Goal: Communication & Community: Ask a question

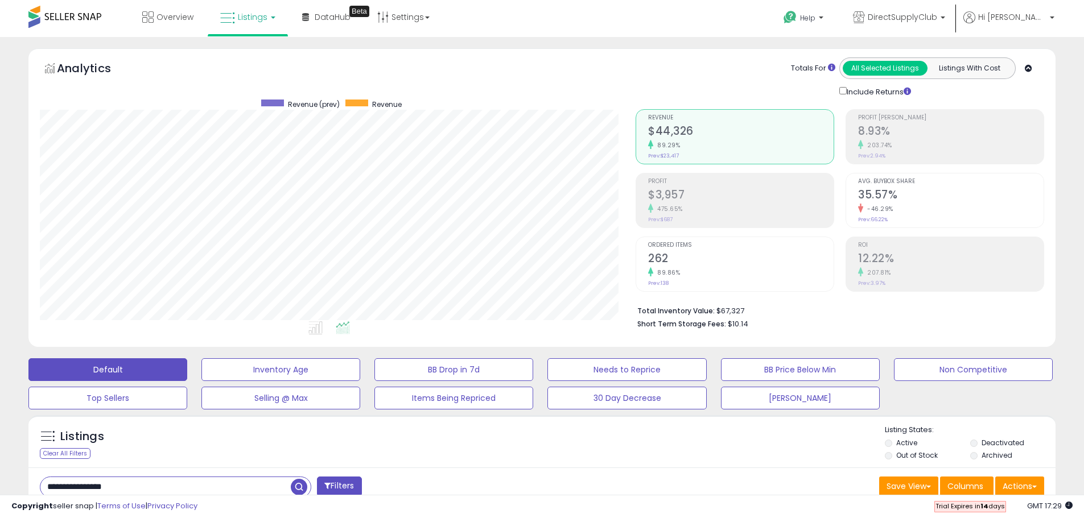
click at [240, 16] on span "Listings" at bounding box center [253, 16] width 30 height 11
click at [270, 102] on icon at bounding box center [258, 99] width 60 height 17
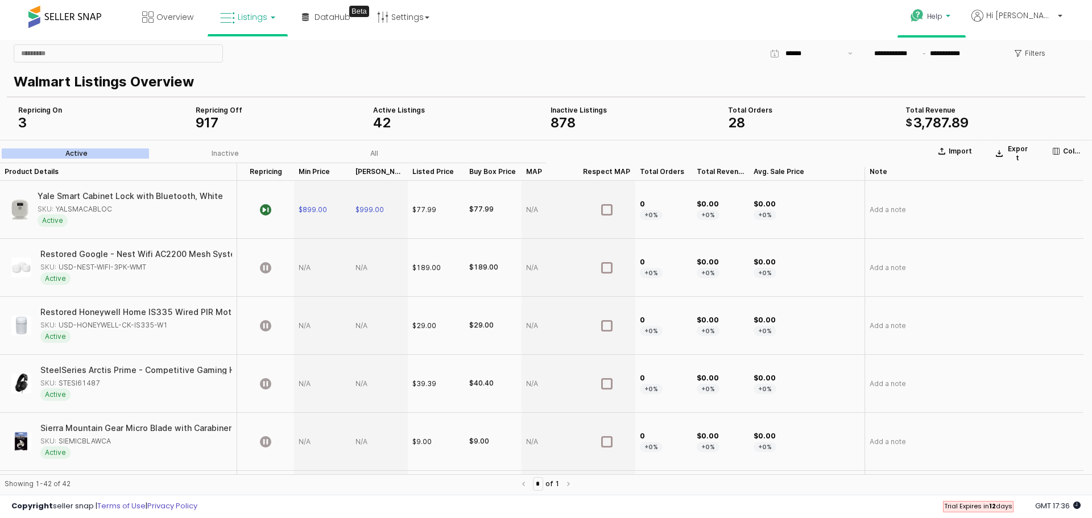
click at [925, 14] on icon at bounding box center [917, 16] width 14 height 14
click at [971, 58] on link "Contact Support" at bounding box center [943, 58] width 61 height 11
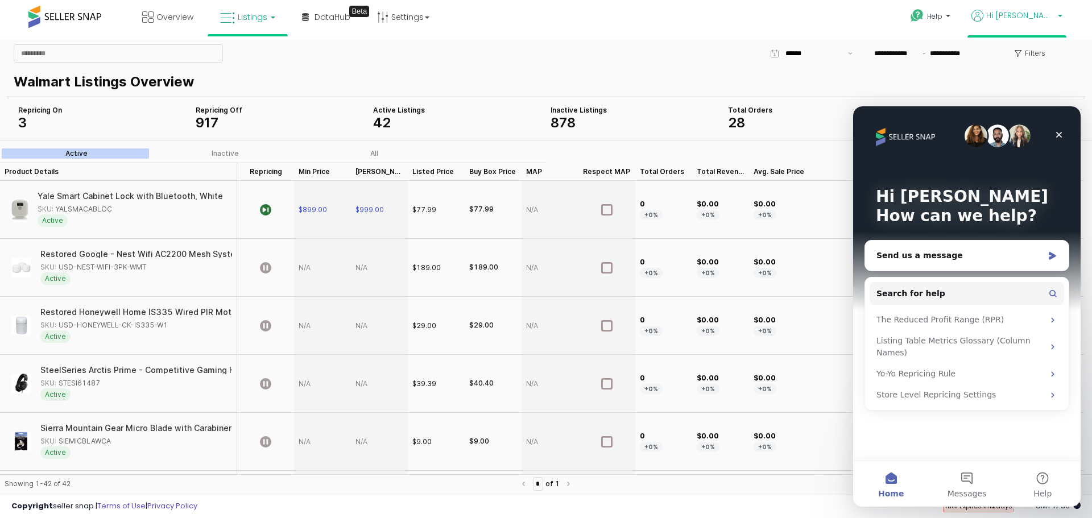
click at [1040, 18] on span "Hi [PERSON_NAME]" at bounding box center [1021, 15] width 68 height 11
click at [963, 260] on div "Send us a message" at bounding box center [960, 256] width 167 height 12
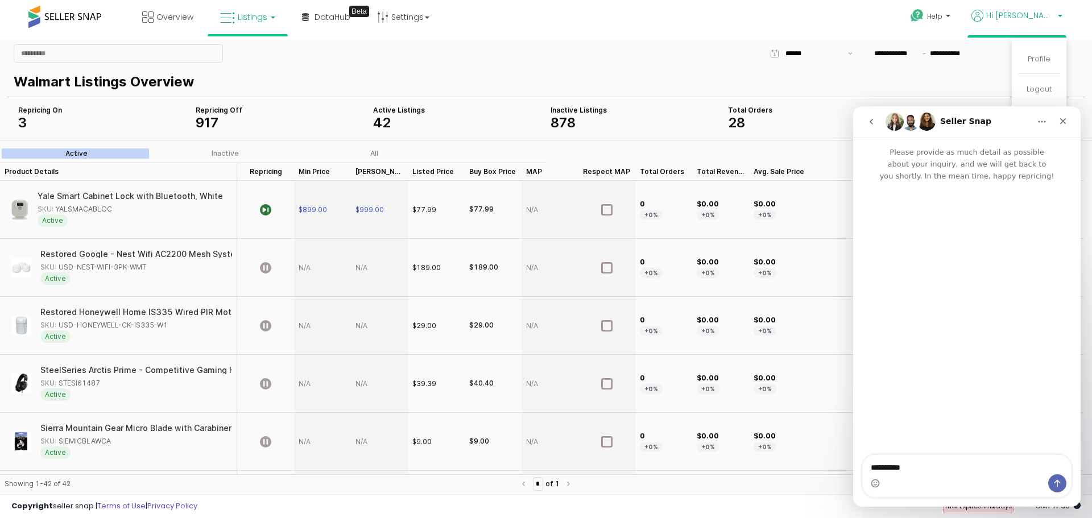
type textarea "**********"
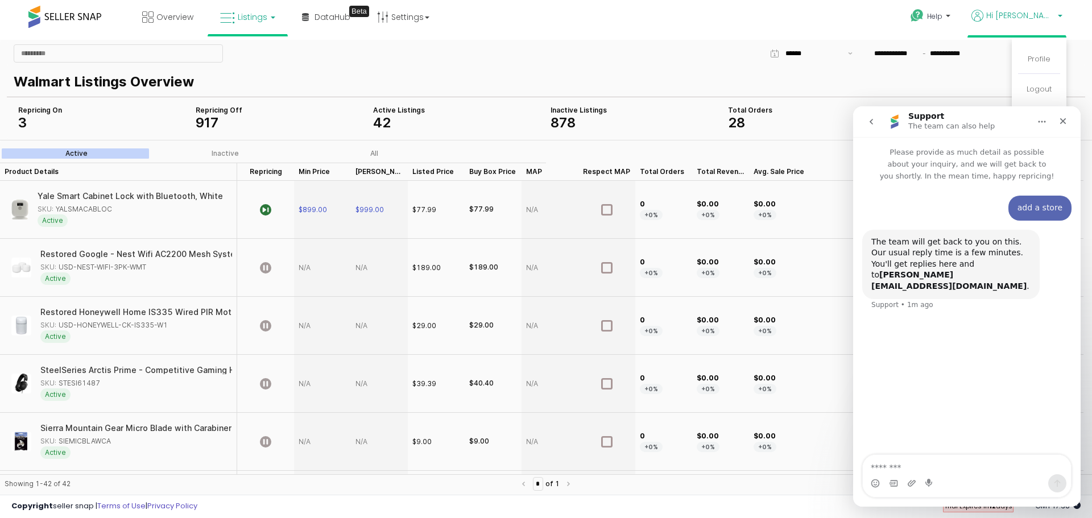
click at [728, 15] on div "Help Contact Support Search Knowledge Hub Request a Feature Hi [PERSON_NAME]" at bounding box center [894, 24] width 361 height 48
drag, startPoint x: 237, startPoint y: 20, endPoint x: 241, endPoint y: 35, distance: 14.8
click at [237, 20] on link "Listings" at bounding box center [248, 17] width 72 height 34
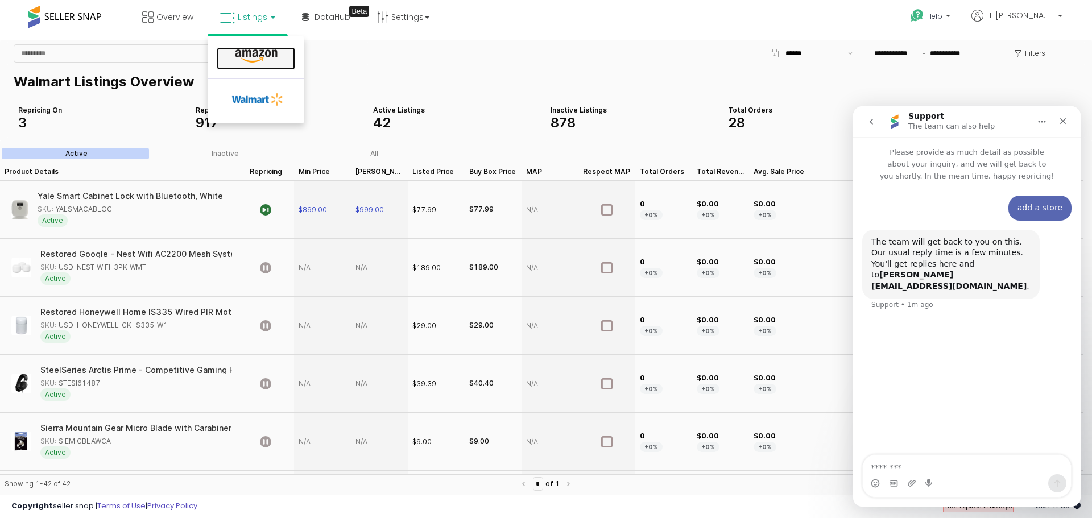
click at [246, 51] on icon at bounding box center [256, 56] width 49 height 15
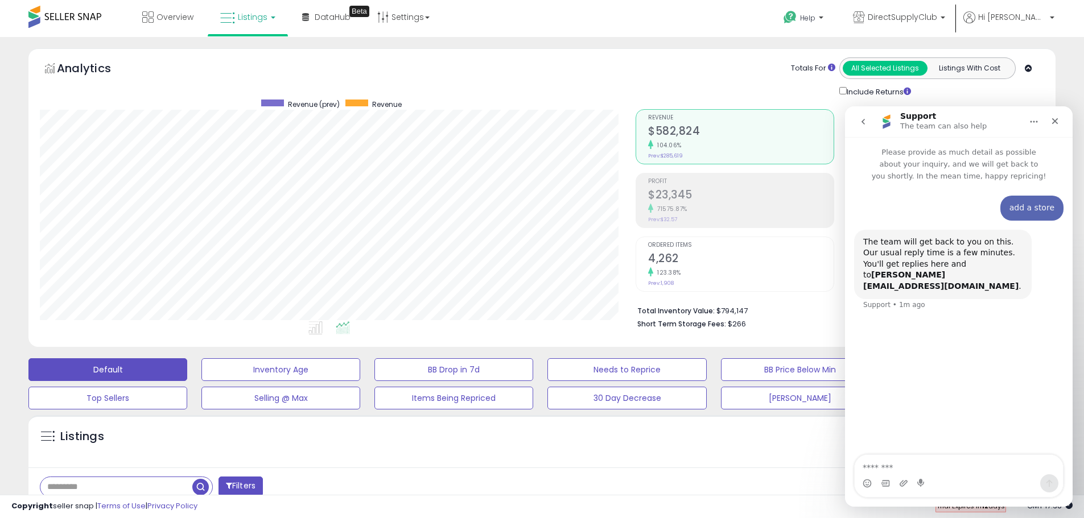
scroll to position [233, 596]
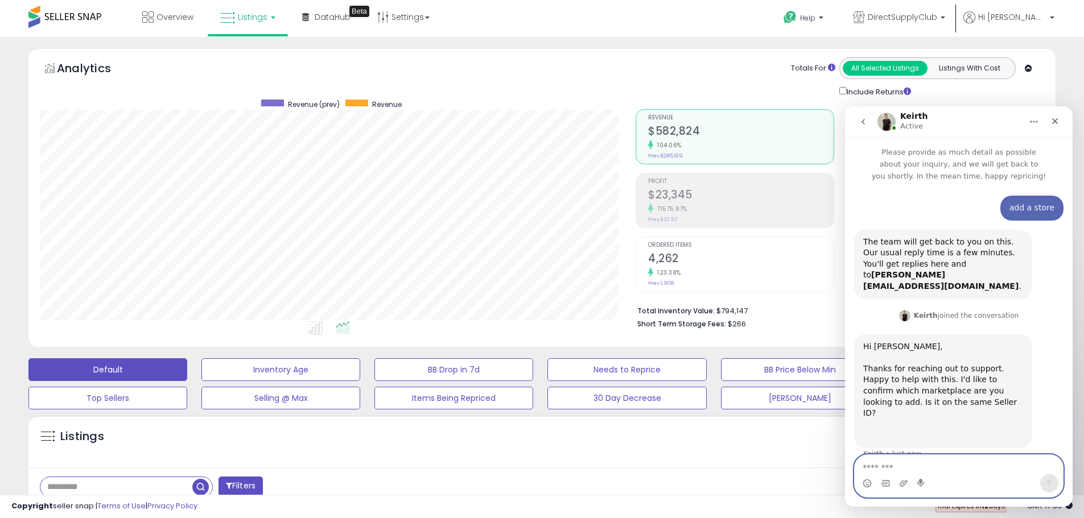
click at [979, 467] on textarea "Message…" at bounding box center [959, 464] width 208 height 19
click at [898, 467] on textarea "**********" at bounding box center [959, 464] width 208 height 19
type textarea "**********"
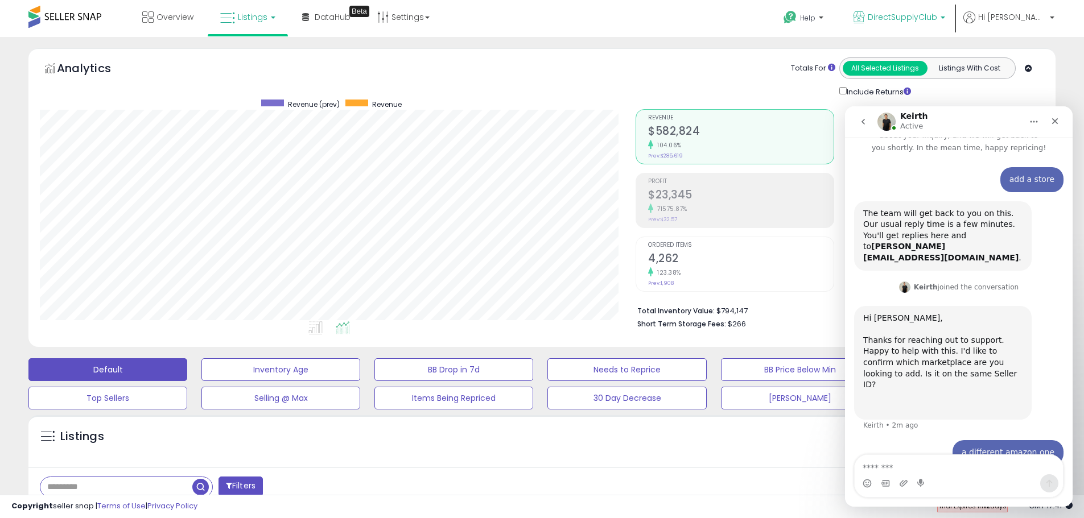
click at [945, 15] on p "DirectSupplyClub" at bounding box center [899, 18] width 92 height 14
drag, startPoint x: 250, startPoint y: 14, endPoint x: 253, endPoint y: 27, distance: 13.4
click at [250, 14] on span "Listings" at bounding box center [253, 16] width 30 height 11
drag, startPoint x: 255, startPoint y: 84, endPoint x: 257, endPoint y: 95, distance: 10.9
click at [255, 88] on li at bounding box center [256, 102] width 96 height 42
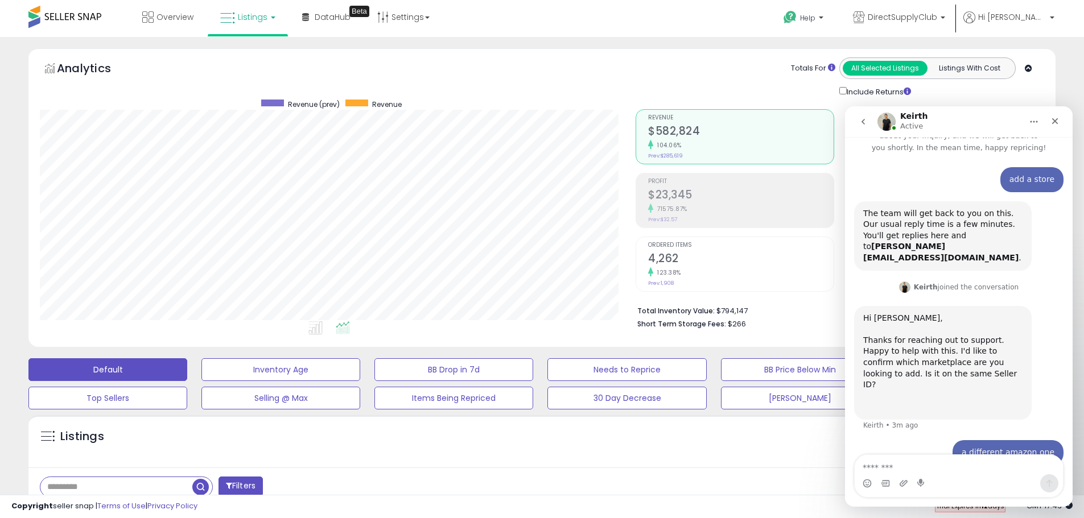
click at [258, 95] on div "Analytics Totals For All Selected Listings Listings With Cost Include Returns" at bounding box center [542, 77] width 1004 height 40
click at [260, 25] on link "Listings" at bounding box center [248, 17] width 72 height 34
click at [254, 93] on icon at bounding box center [258, 99] width 60 height 17
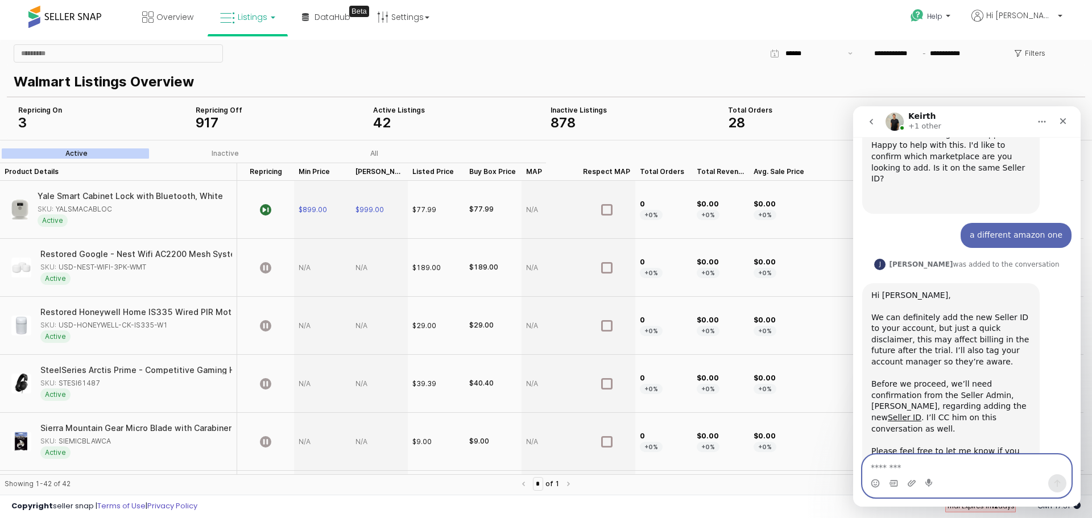
scroll to position [245, 0]
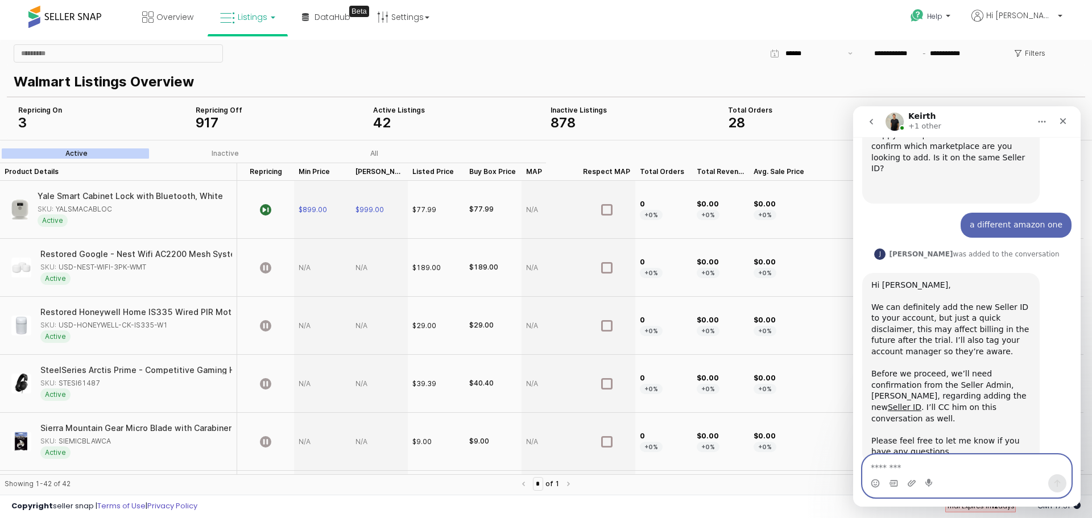
click at [964, 460] on textarea "Message…" at bounding box center [967, 464] width 208 height 19
type textarea "*"
type textarea "********"
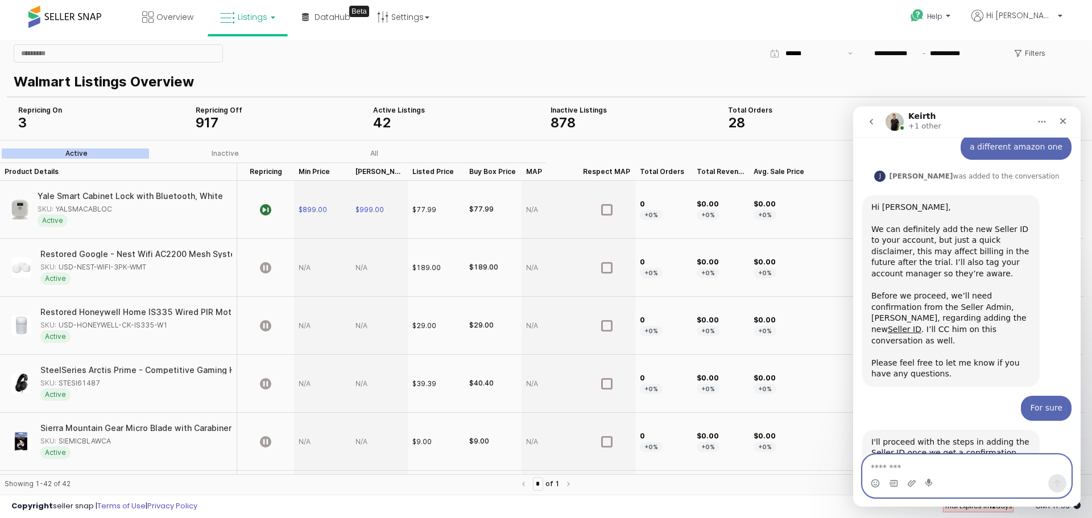
scroll to position [346, 0]
